Goal: Task Accomplishment & Management: Complete application form

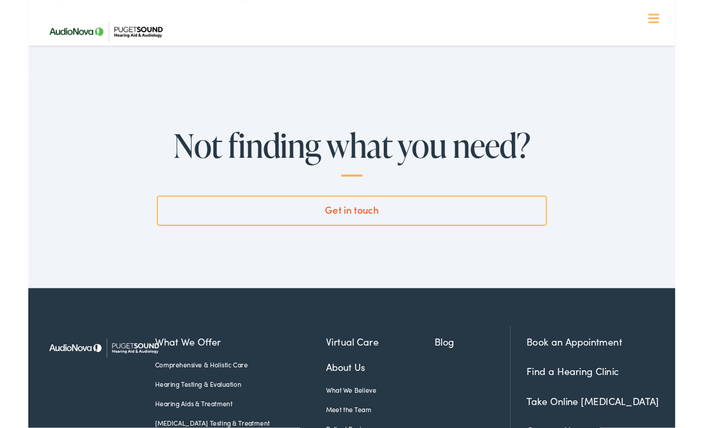
scroll to position [2844, 0]
click at [373, 213] on link "Get in touch" at bounding box center [352, 229] width 424 height 33
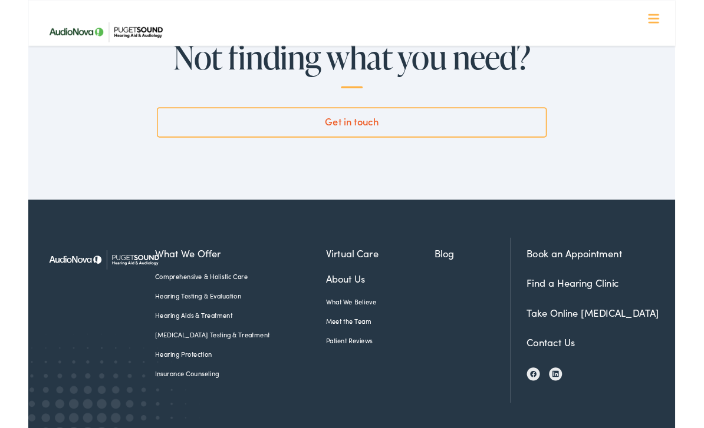
click at [554, 365] on link "Contact Us" at bounding box center [568, 372] width 52 height 15
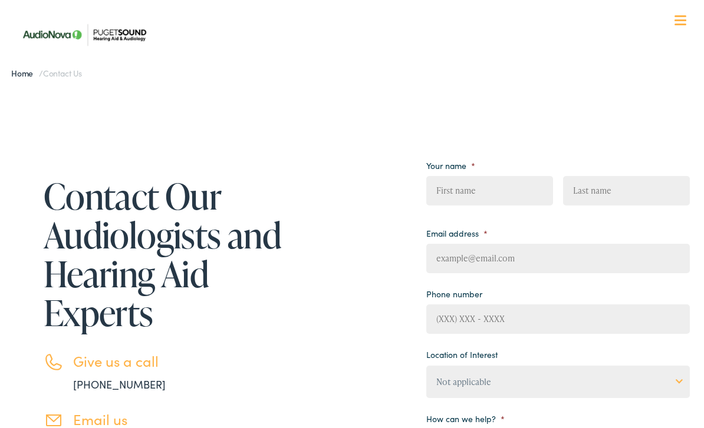
click at [493, 192] on input "First" at bounding box center [489, 190] width 127 height 29
type input "John"
type input "tangen"
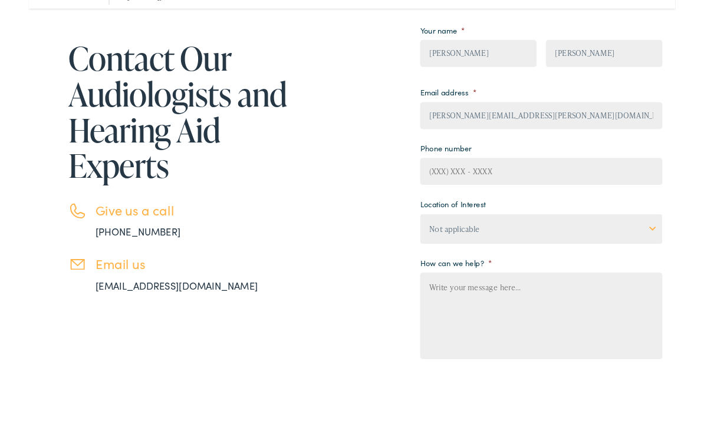
scroll to position [94, 0]
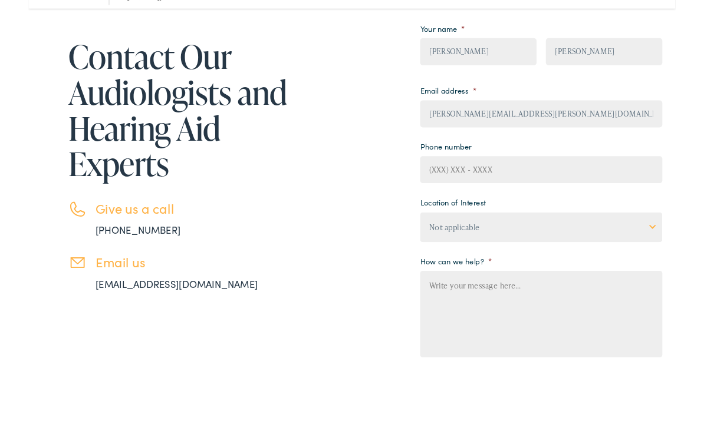
type input "jeff.tangen@gmail.com"
click at [501, 347] on textarea "How can we help? *" at bounding box center [557, 382] width 263 height 94
click at [680, 272] on select "Not applicable Audiology & Hearing Clinic, Paris Blount Hearing & Speech, Maryv…" at bounding box center [557, 288] width 263 height 32
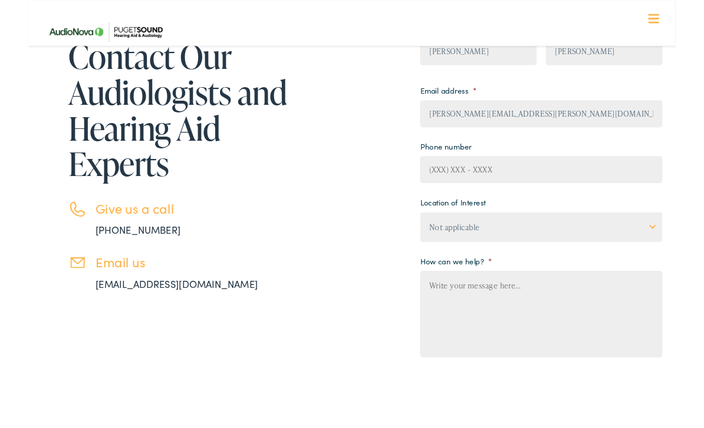
click at [469, 328] on textarea "How can we help? *" at bounding box center [557, 342] width 263 height 94
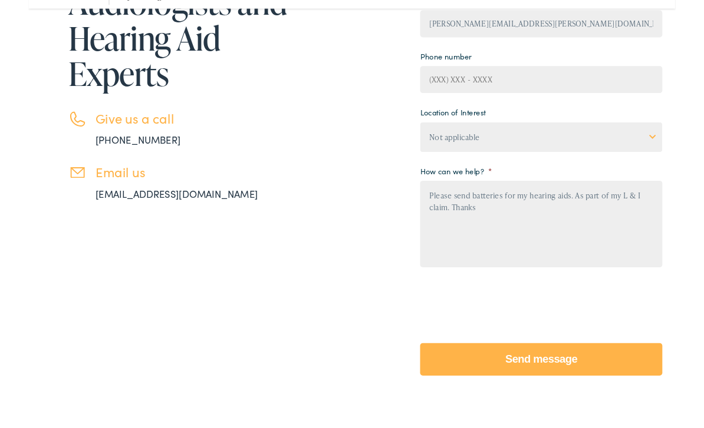
scroll to position [193, 0]
type textarea "Please send batteries for my hearing aids. As part of my L & I claim. Thanks"
click at [543, 414] on input "Send message" at bounding box center [557, 431] width 263 height 35
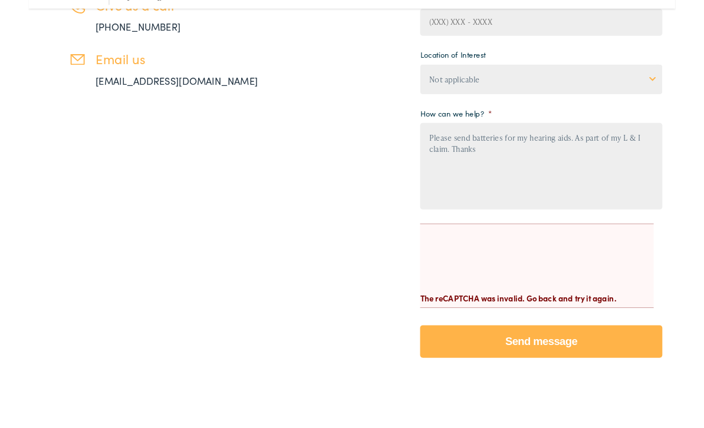
scroll to position [356, 0]
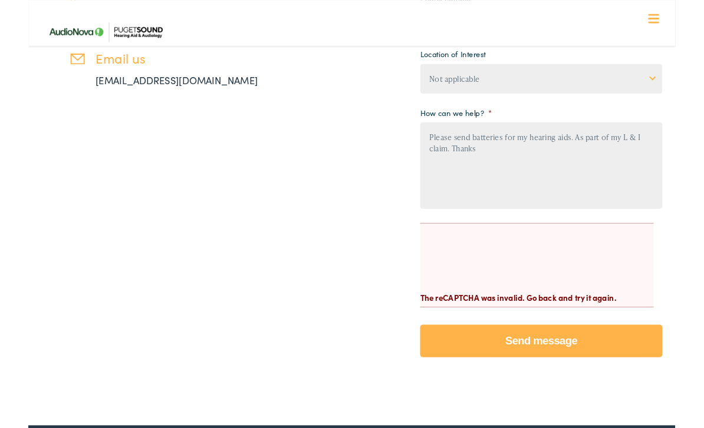
click at [529, 378] on input "Send message" at bounding box center [557, 371] width 263 height 35
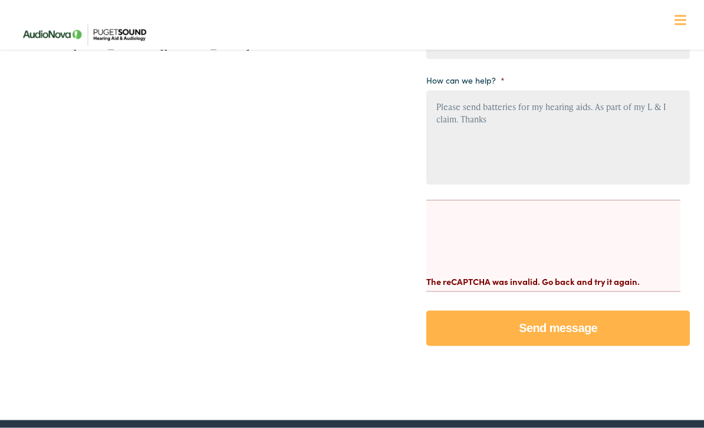
scroll to position [400, 0]
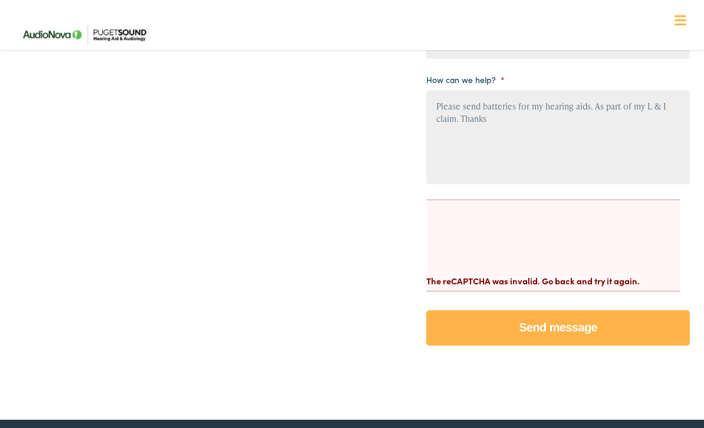
click at [538, 288] on div "The reCAPTCHA was invalid. Go back and try it again." at bounding box center [553, 276] width 254 height 22
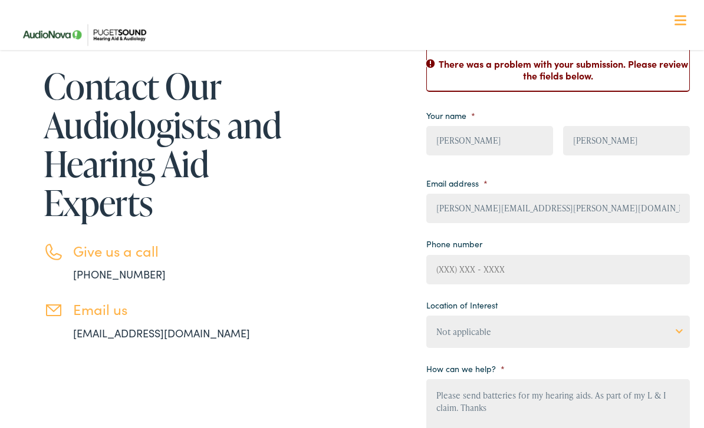
scroll to position [72, 0]
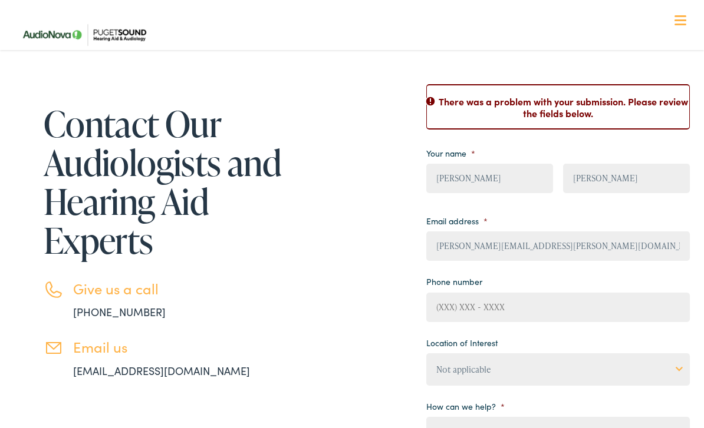
click at [121, 372] on link "[EMAIL_ADDRESS][DOMAIN_NAME]" at bounding box center [161, 371] width 177 height 15
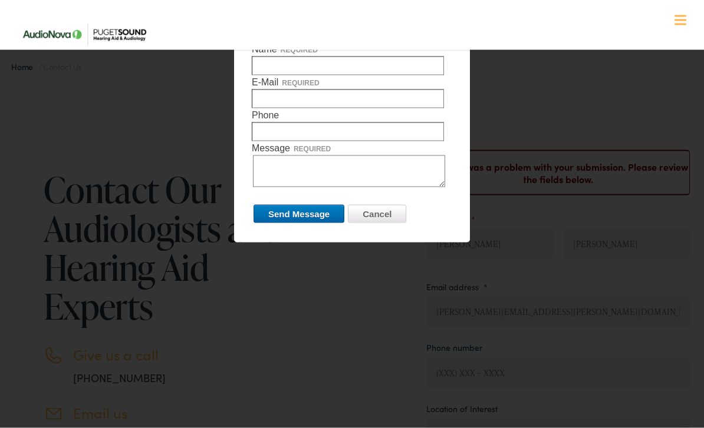
scroll to position [0, 0]
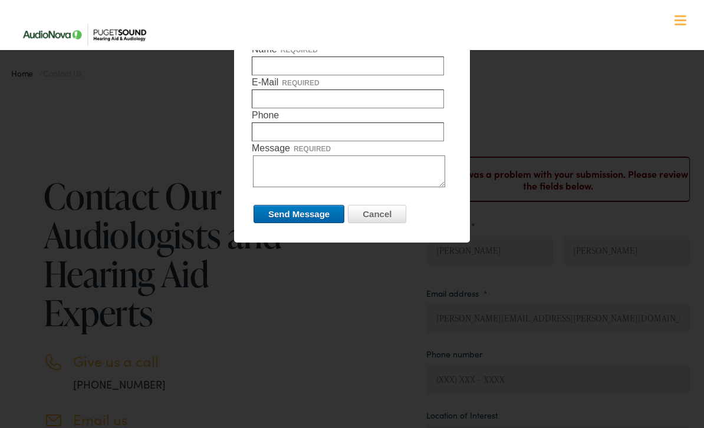
drag, startPoint x: 424, startPoint y: 133, endPoint x: 427, endPoint y: 213, distance: 80.8
click at [427, 213] on form "Name required E-Mail required Phone required Message required required We use y…" at bounding box center [352, 133] width 200 height 183
drag, startPoint x: 460, startPoint y: 124, endPoint x: 455, endPoint y: 226, distance: 102.0
click at [455, 226] on div "Name required E-Mail required Phone required Message required required We use y…" at bounding box center [352, 130] width 236 height 225
click at [676, 16] on span at bounding box center [680, 16] width 12 height 2
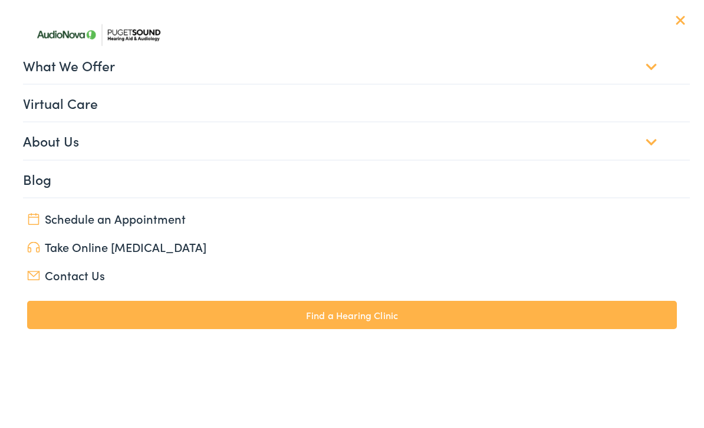
click at [52, 276] on link "Contact Us" at bounding box center [351, 275] width 649 height 16
